Goal: Task Accomplishment & Management: Use online tool/utility

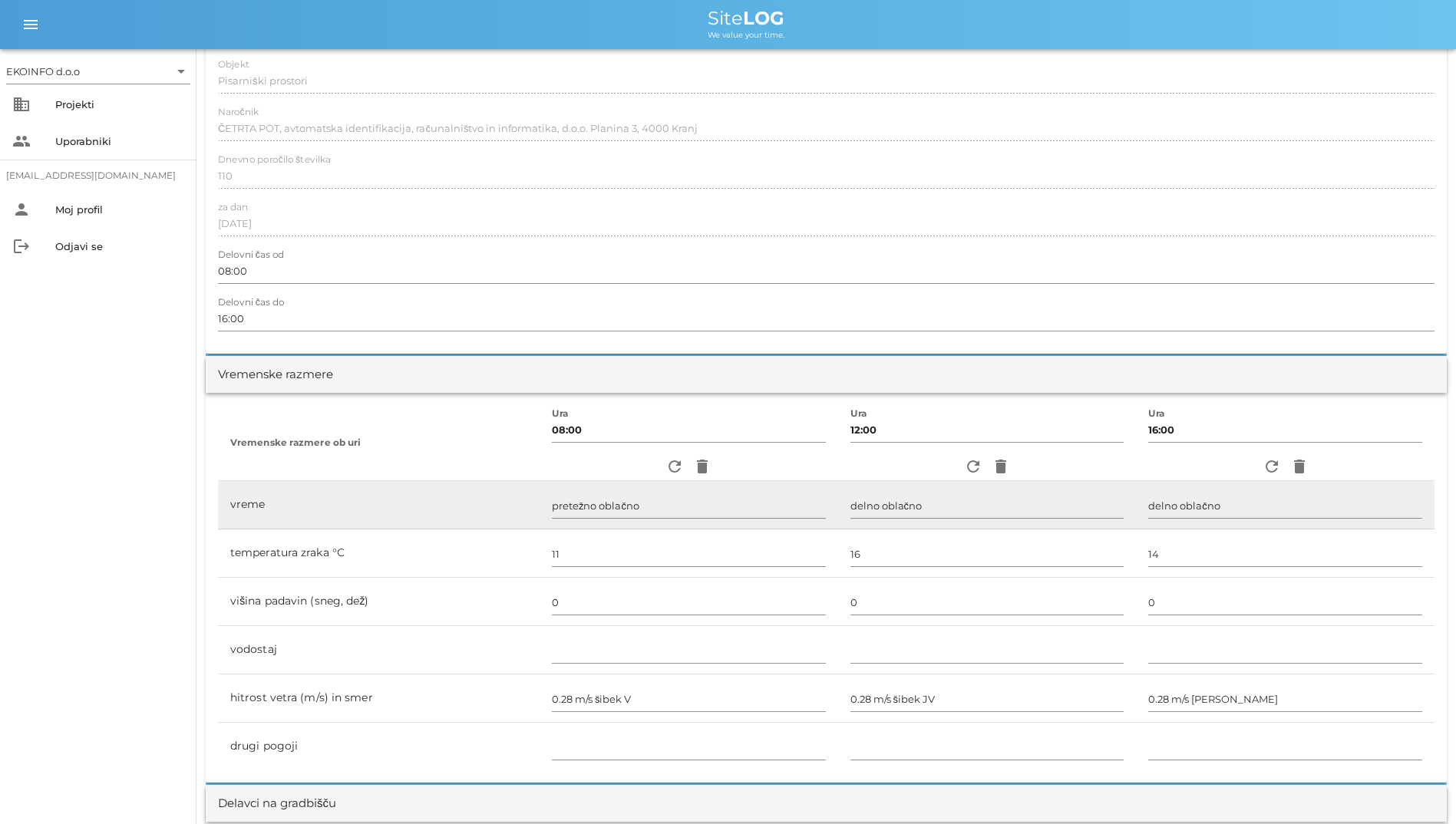
scroll to position [384, 0]
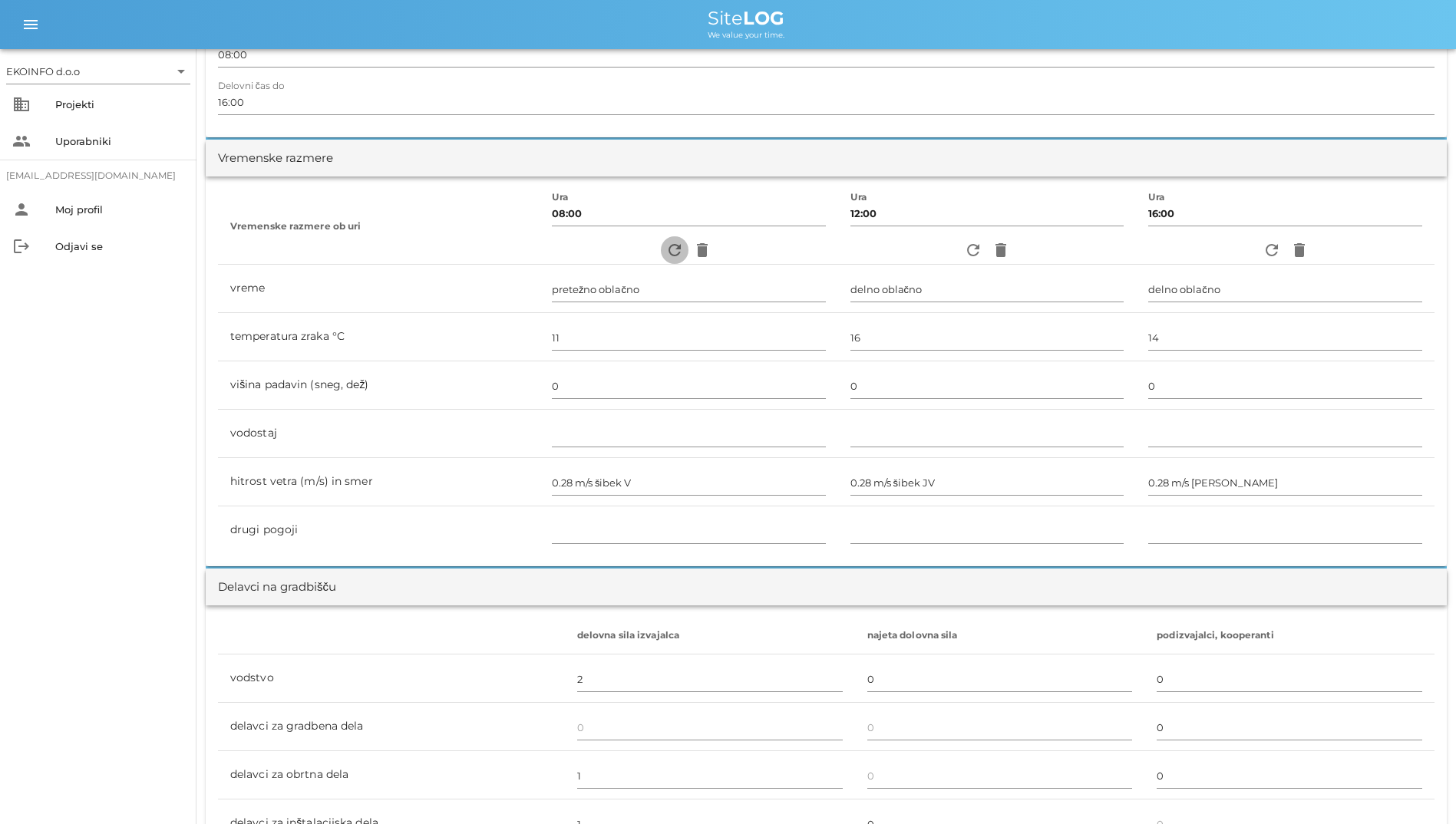
click at [667, 246] on icon "refresh" at bounding box center [674, 249] width 18 height 18
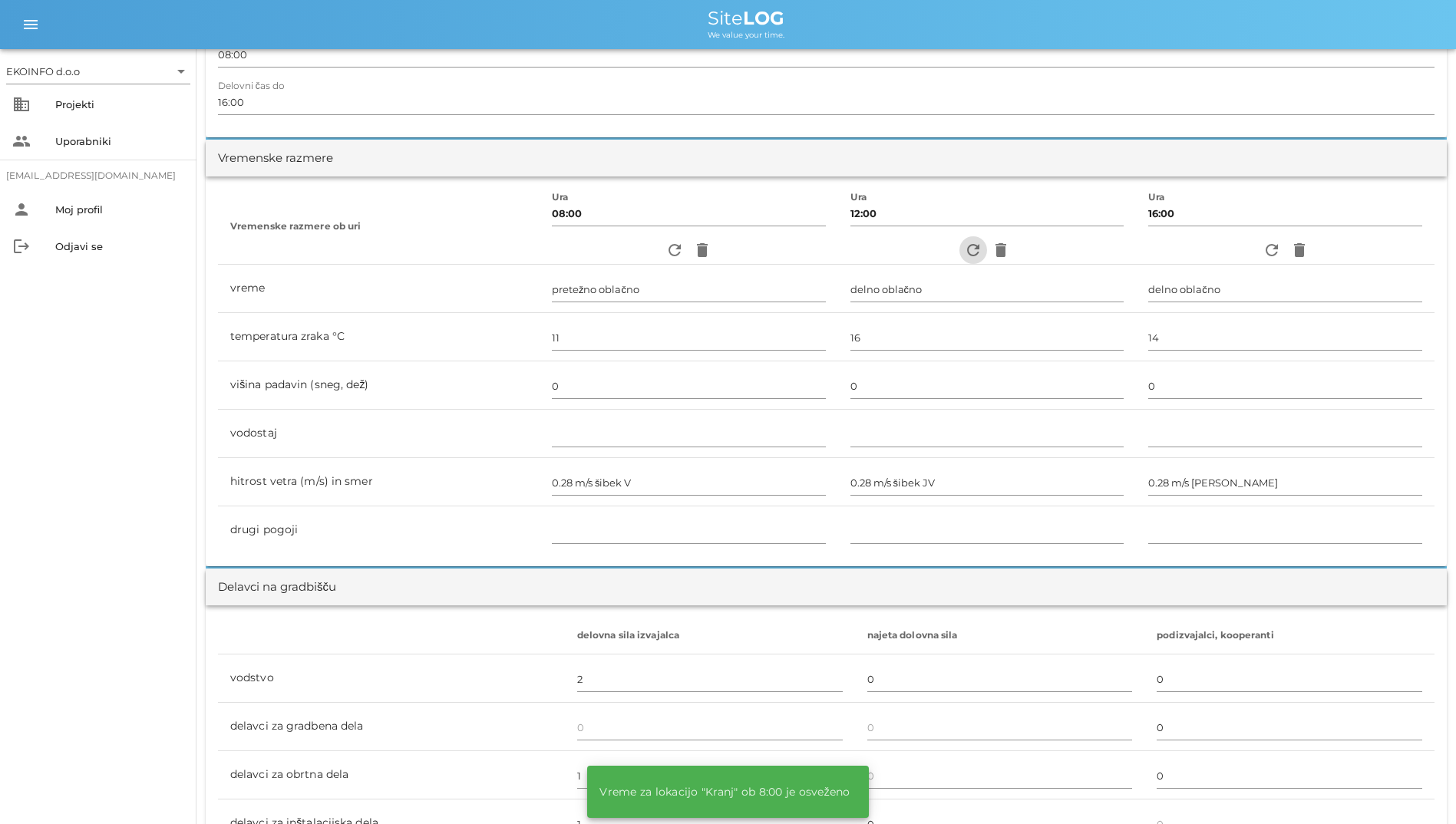
click at [970, 249] on icon "refresh" at bounding box center [973, 249] width 18 height 18
click at [1270, 253] on icon "refresh" at bounding box center [1271, 249] width 18 height 18
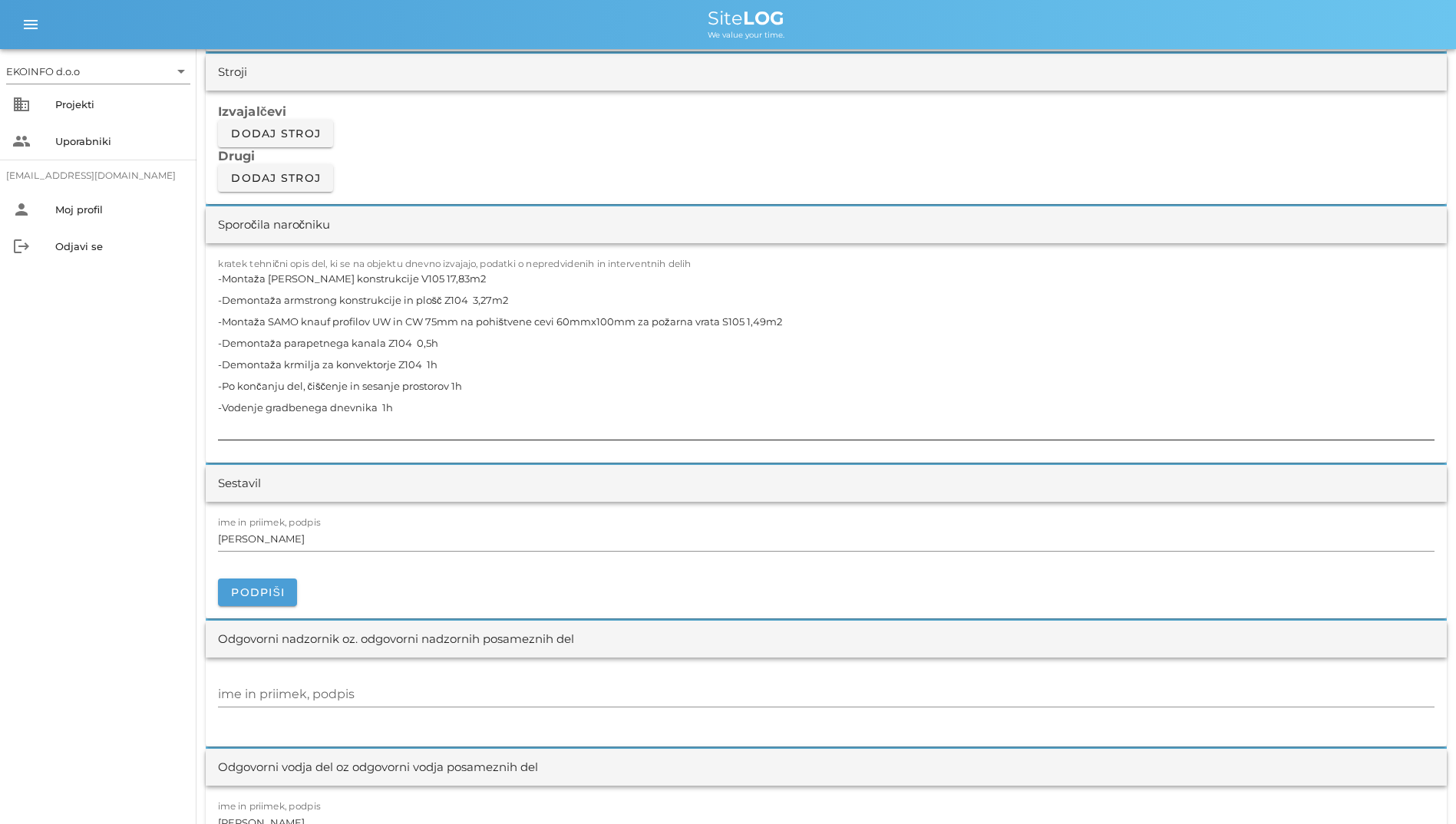
scroll to position [1305, 0]
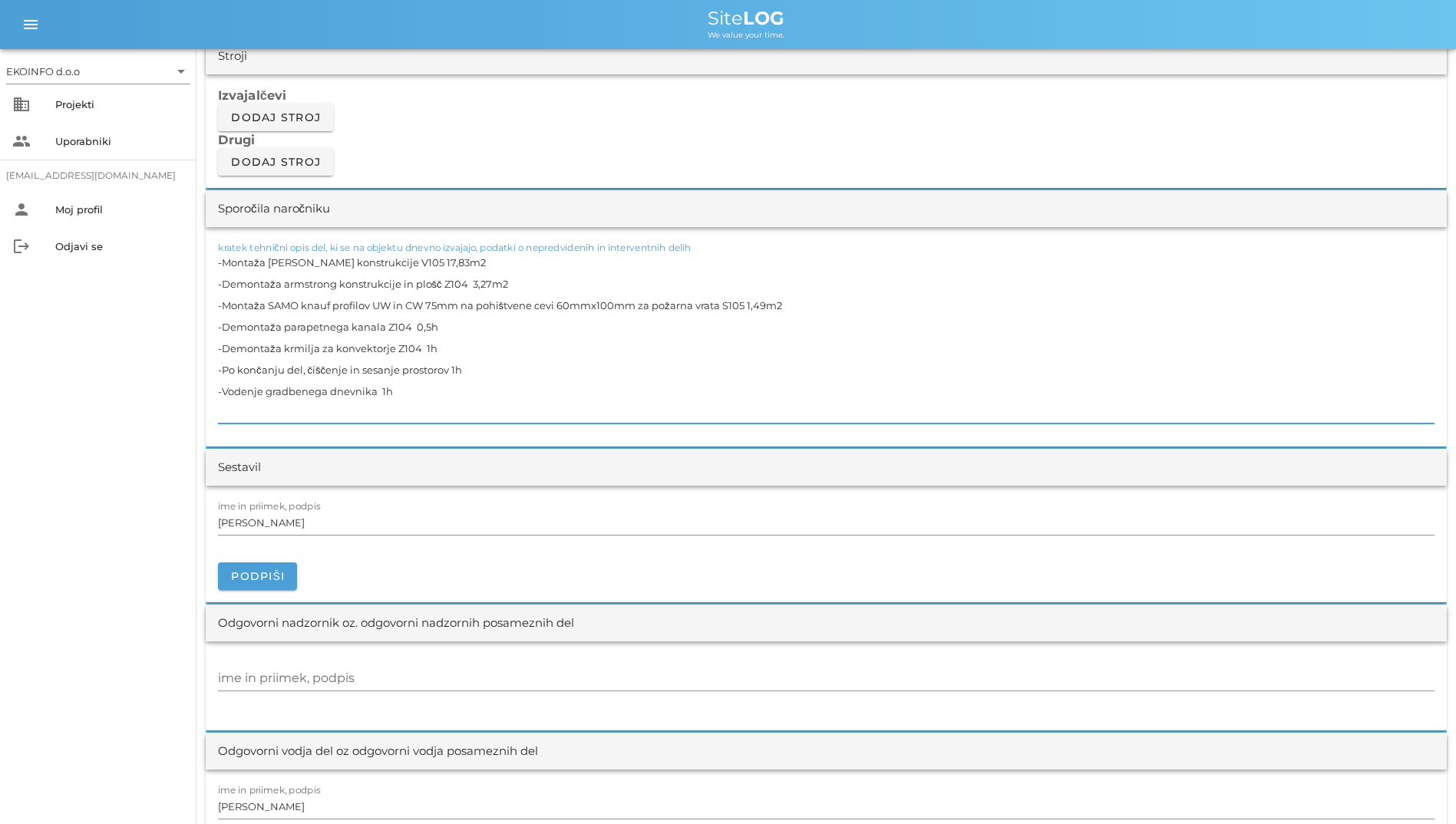
click at [442, 402] on textarea "-Montaža [PERSON_NAME] konstrukcije V105 17,83m2 -Demontaža armstrong konstrukc…" at bounding box center [826, 338] width 1216 height 172
click at [445, 388] on textarea "-Montaža [PERSON_NAME] konstrukcije V105 17,83m2 -Demontaža armstrong konstrukc…" at bounding box center [826, 338] width 1216 height 172
click at [456, 321] on textarea "-Montaža [PERSON_NAME] konstrukcije V105 17,83m2 -Demontaža armstrong konstrukc…" at bounding box center [826, 338] width 1216 height 172
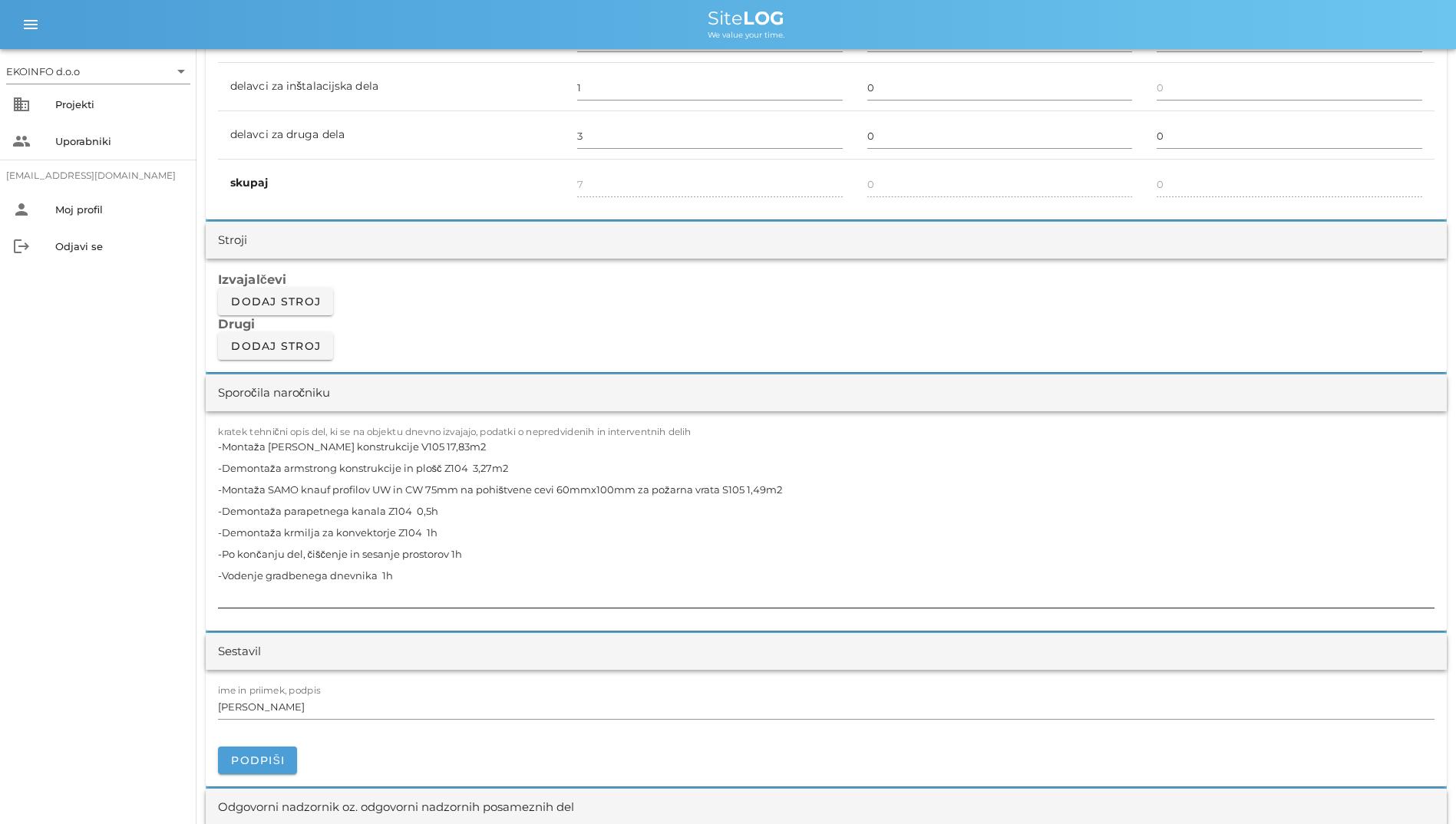
scroll to position [1194, 0]
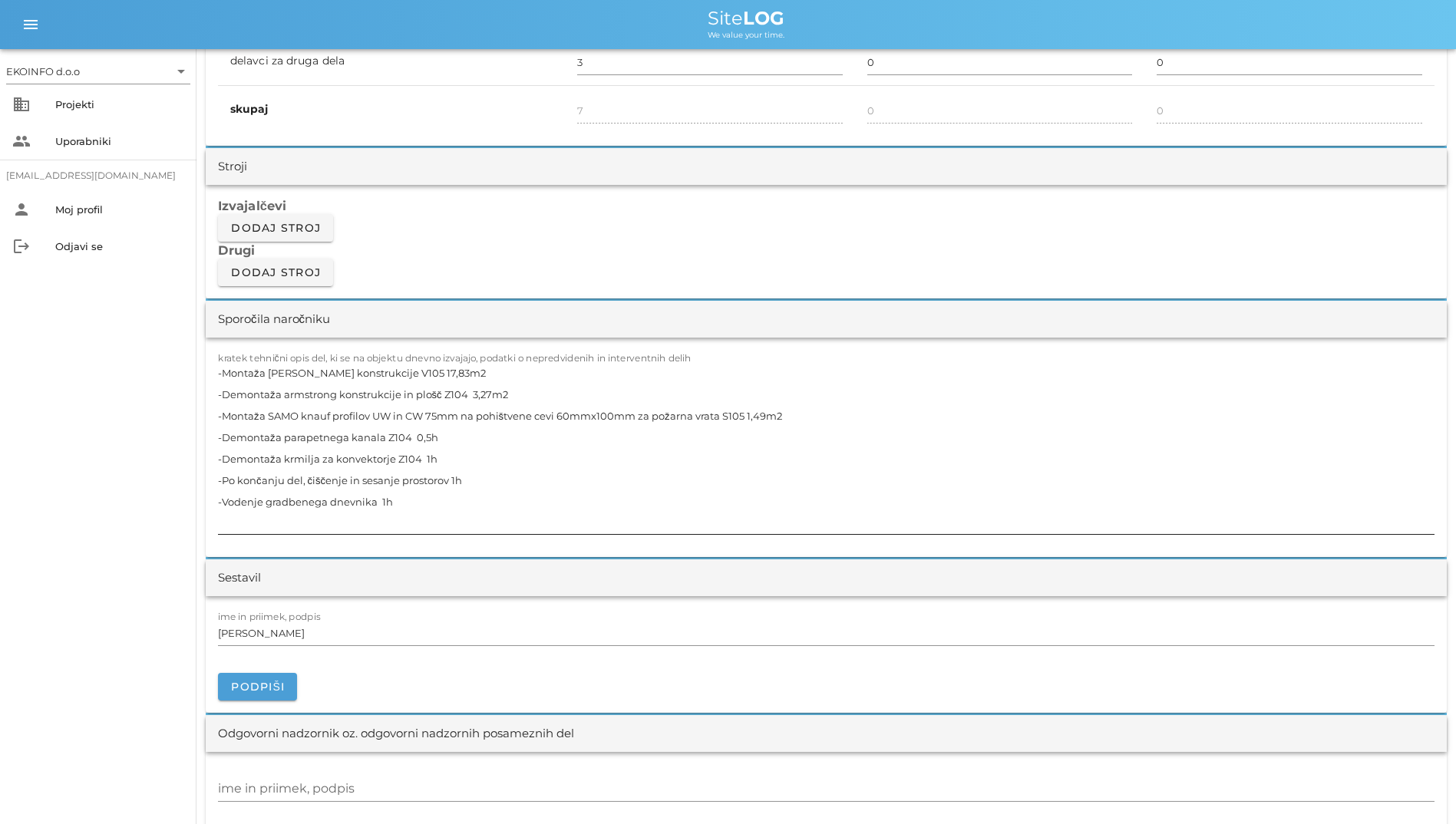
click at [493, 484] on textarea "-Montaža [PERSON_NAME] konstrukcije V105 17,83m2 -Demontaža armstrong konstrukc…" at bounding box center [826, 448] width 1216 height 172
click at [464, 492] on textarea "-Montaža [PERSON_NAME] konstrukcije V105 17,83m2 -Demontaža armstrong konstrukc…" at bounding box center [826, 448] width 1216 height 172
drag, startPoint x: 353, startPoint y: 462, endPoint x: 283, endPoint y: 460, distance: 70.0
click at [283, 460] on textarea "-Montaža [PERSON_NAME] konstrukcije V105 17,83m2 -Demontaža armstrong konstrukc…" at bounding box center [826, 448] width 1216 height 172
drag, startPoint x: 317, startPoint y: 422, endPoint x: 275, endPoint y: 419, distance: 42.1
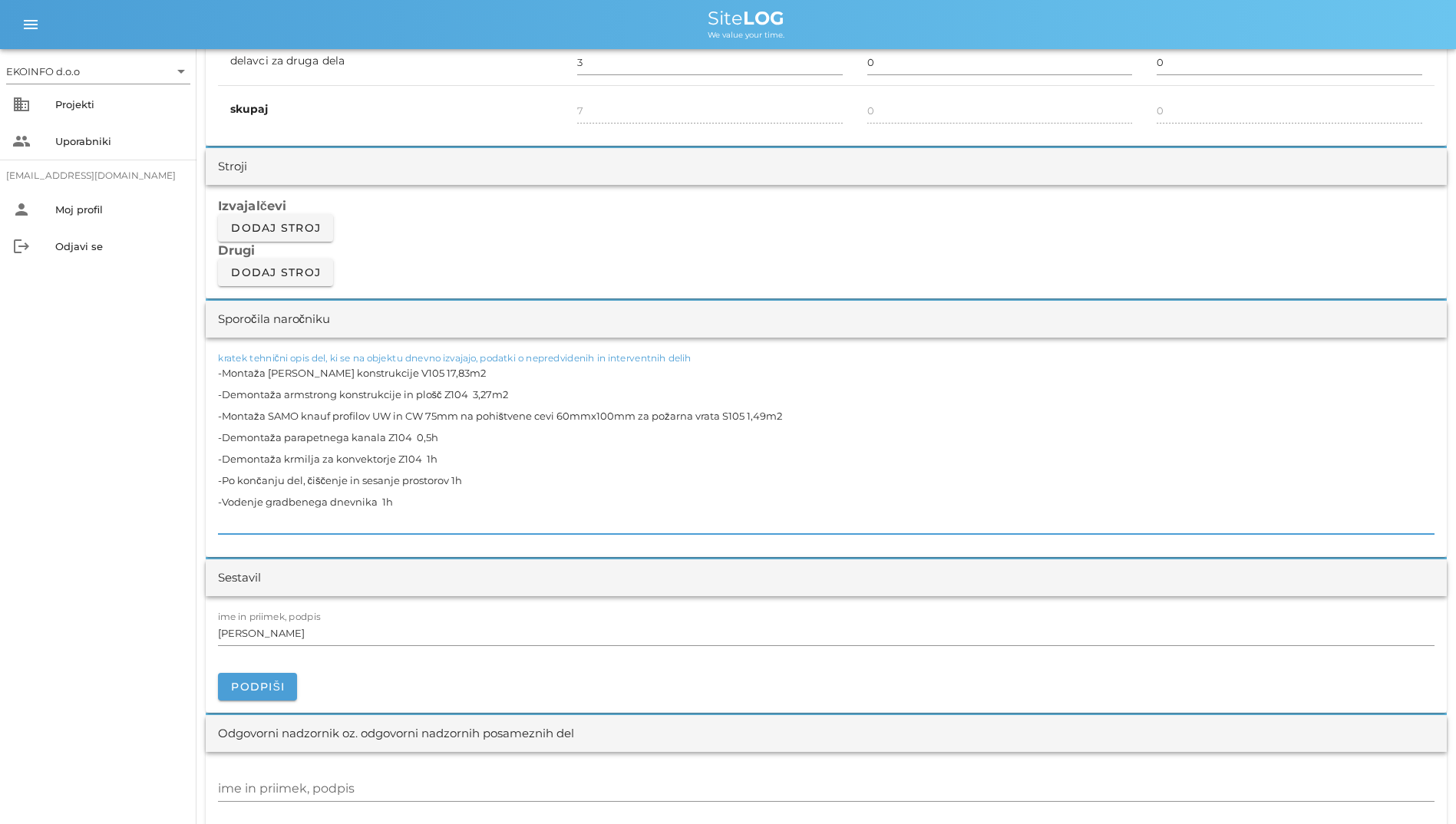
click at [275, 419] on textarea "-Montaža [PERSON_NAME] konstrukcije V105 17,83m2 -Demontaža armstrong konstrukc…" at bounding box center [826, 448] width 1216 height 172
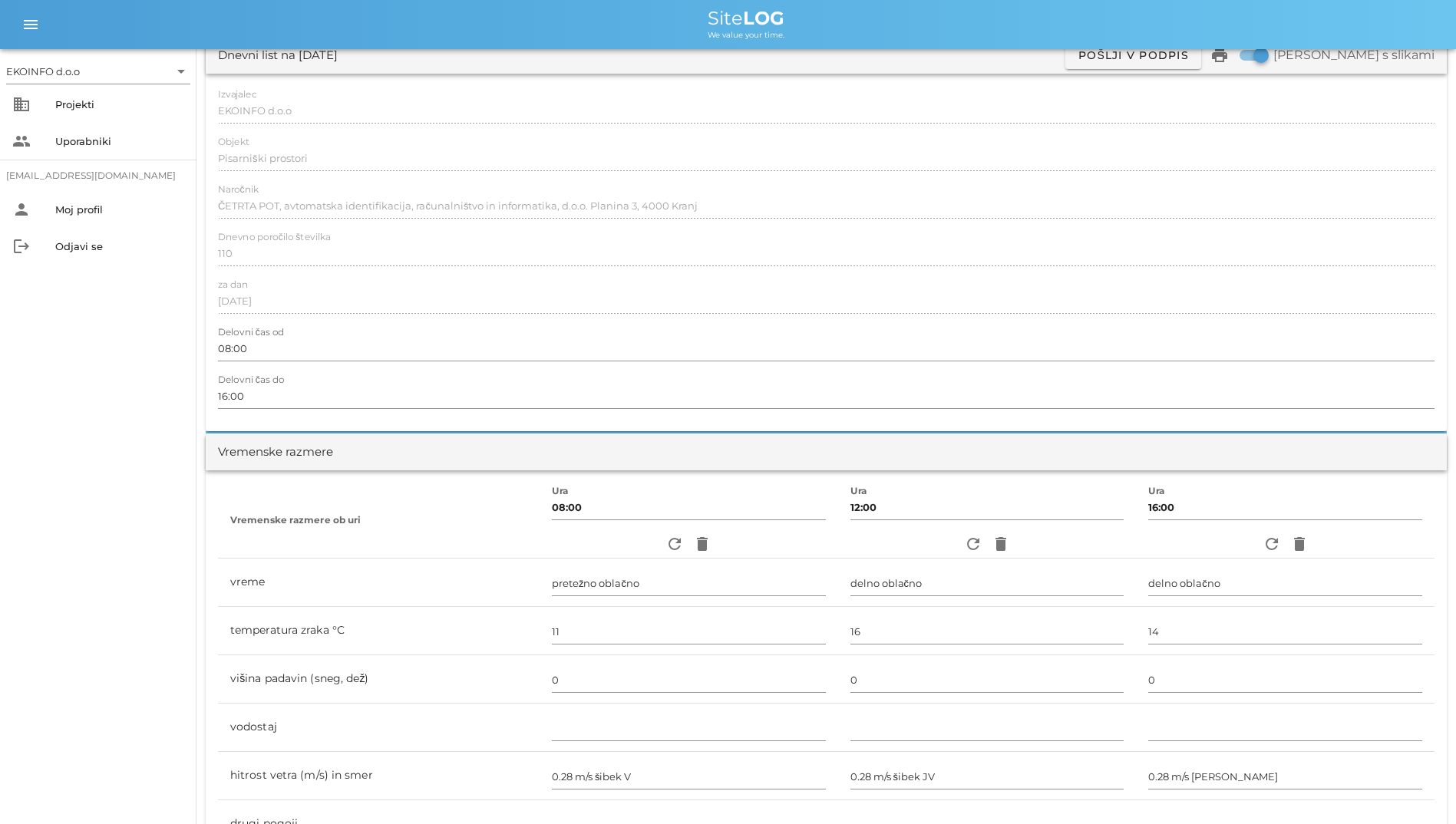
scroll to position [0, 0]
